Goal: Navigation & Orientation: Find specific page/section

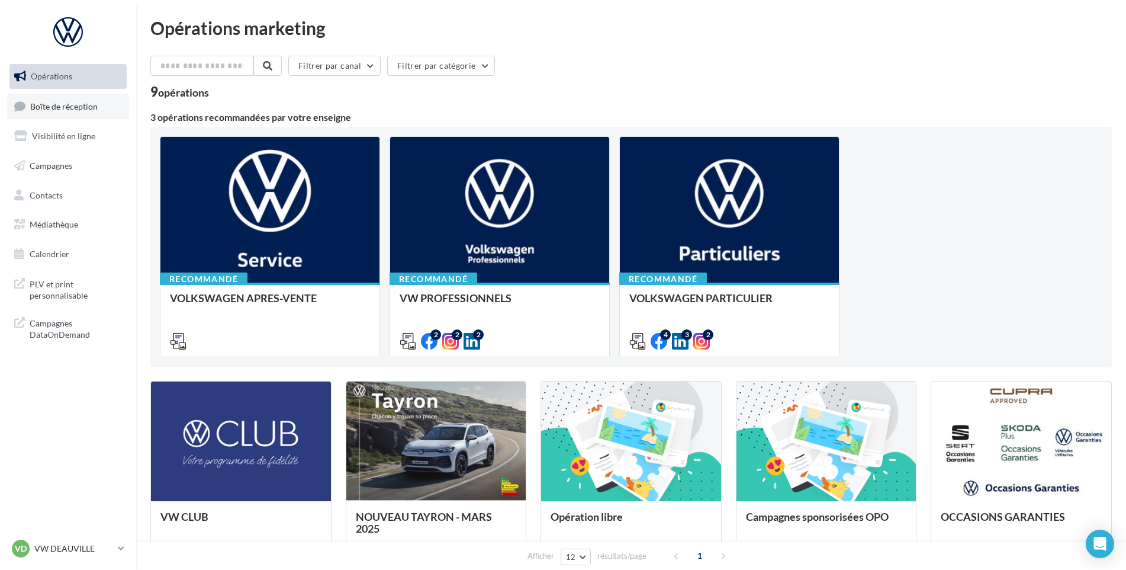
click at [35, 101] on span "Boîte de réception" at bounding box center [63, 106] width 67 height 10
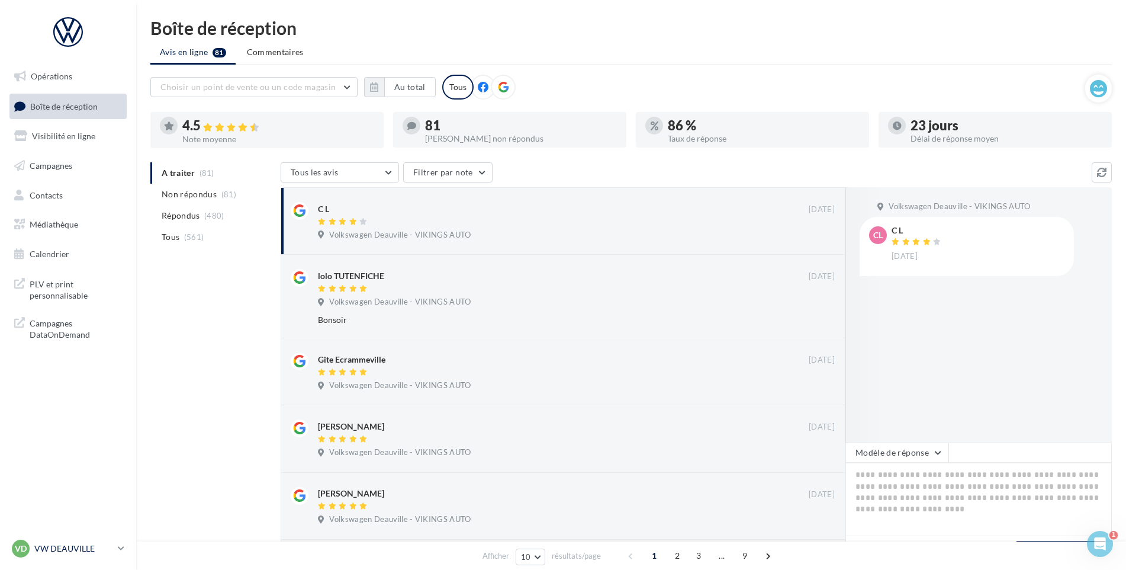
click at [86, 542] on p "VW DEAUVILLE" at bounding box center [73, 548] width 79 height 12
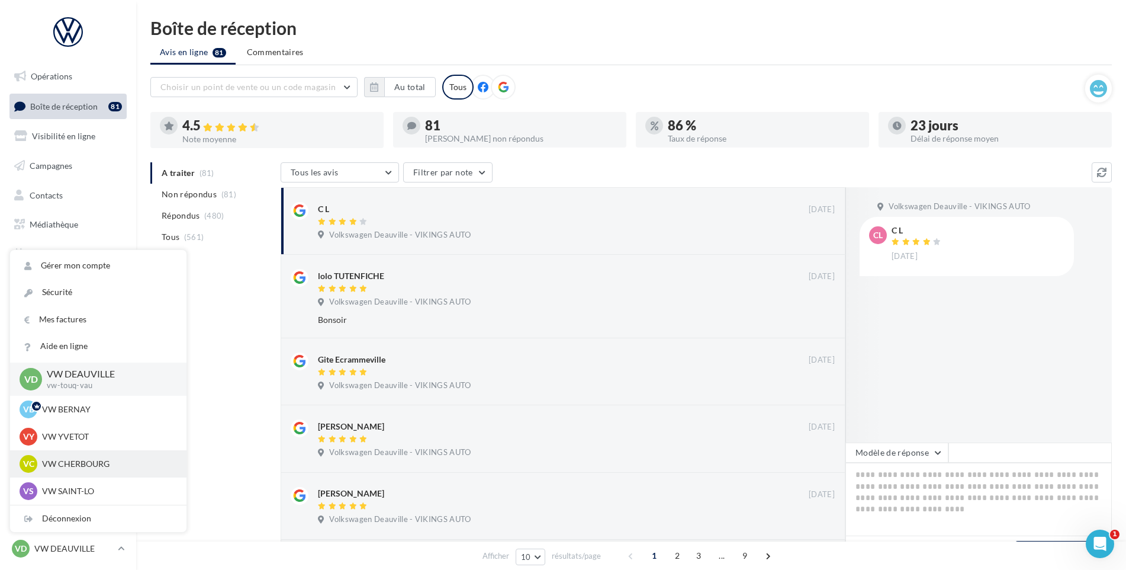
scroll to position [118, 0]
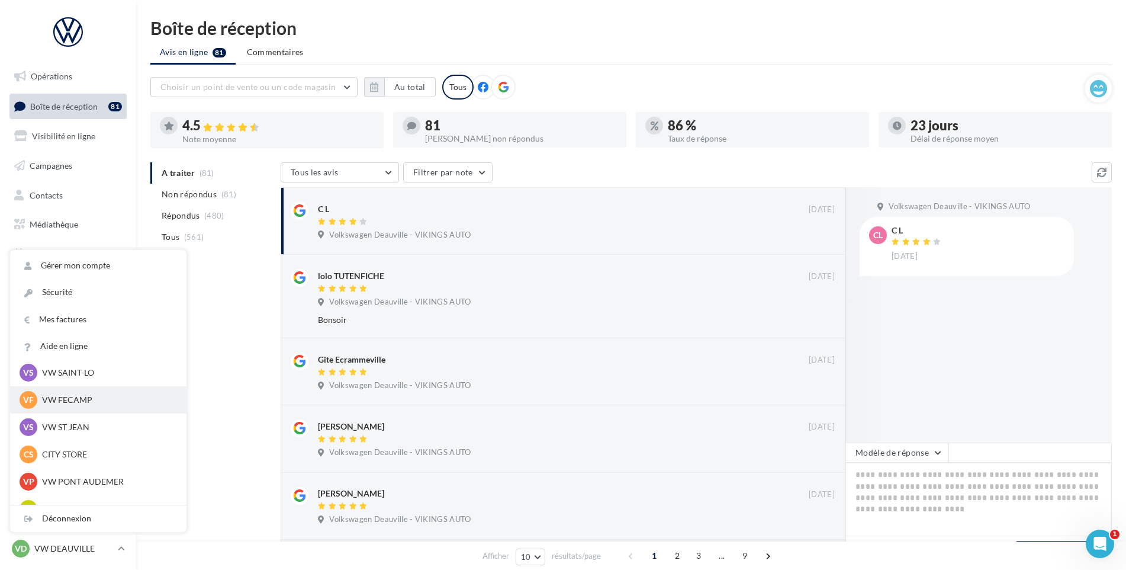
click at [63, 400] on p "VW FECAMP" at bounding box center [107, 400] width 130 height 12
